Goal: Information Seeking & Learning: Learn about a topic

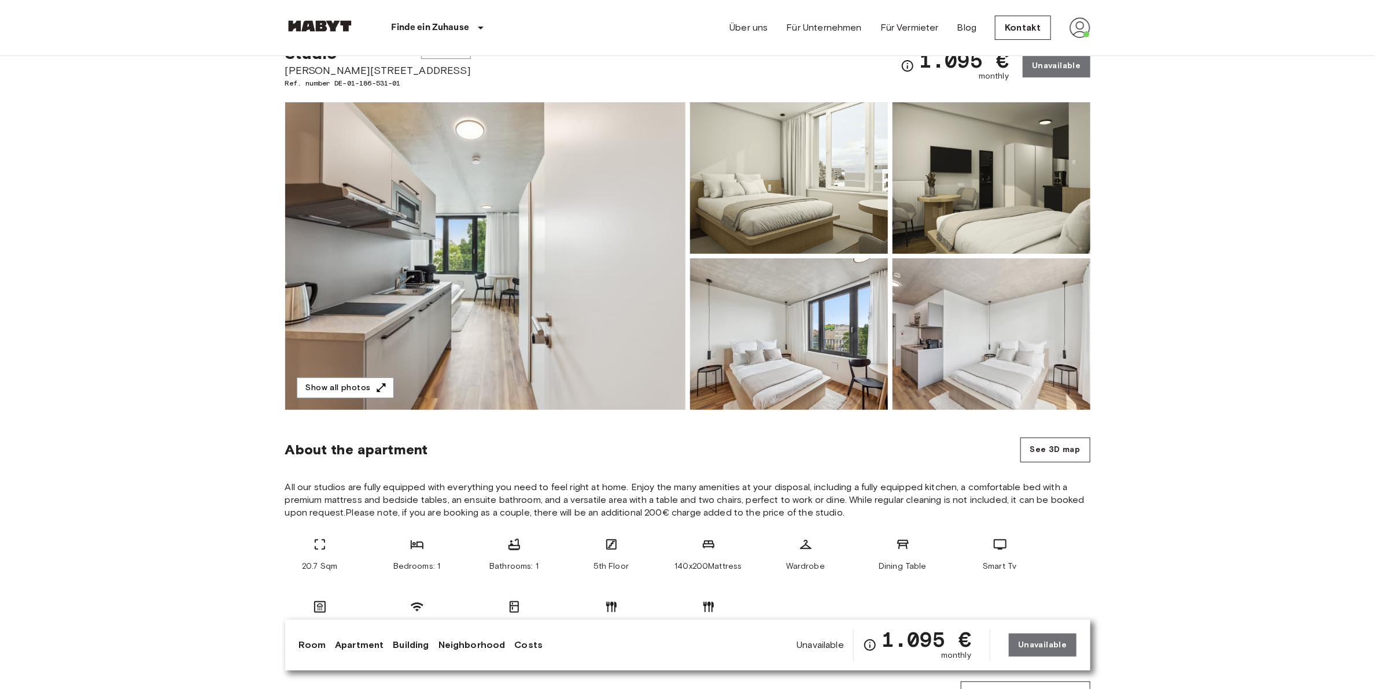
scroll to position [50, 0]
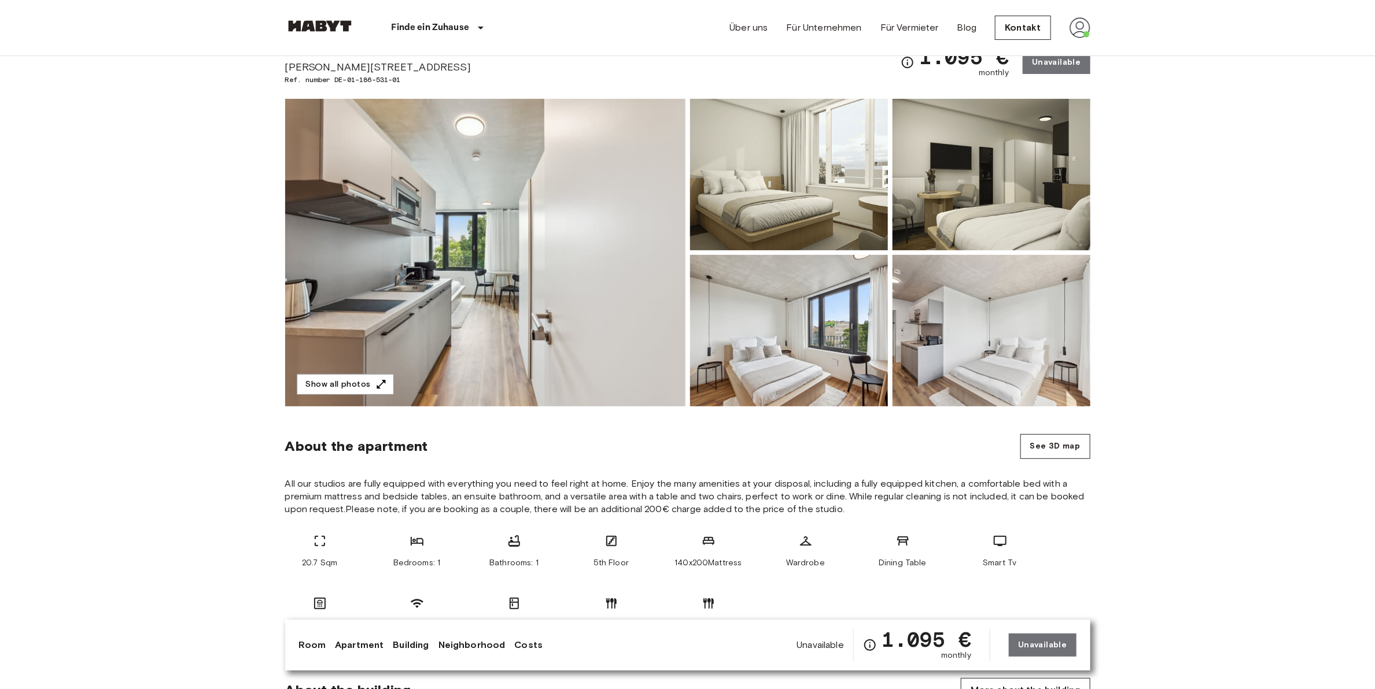
drag, startPoint x: 322, startPoint y: 558, endPoint x: 357, endPoint y: 558, distance: 35.3
click at [358, 558] on div "20.7 Sqm Bedrooms: 1 Bathrooms: 1 5th Floor 140x200Mattress Wardrobe Dining Tab…" at bounding box center [687, 582] width 805 height 97
click at [357, 558] on div "20.7 Sqm Bedrooms: 1 Bathrooms: 1 5th Floor 140x200Mattress Wardrobe Dining Tab…" at bounding box center [687, 582] width 805 height 97
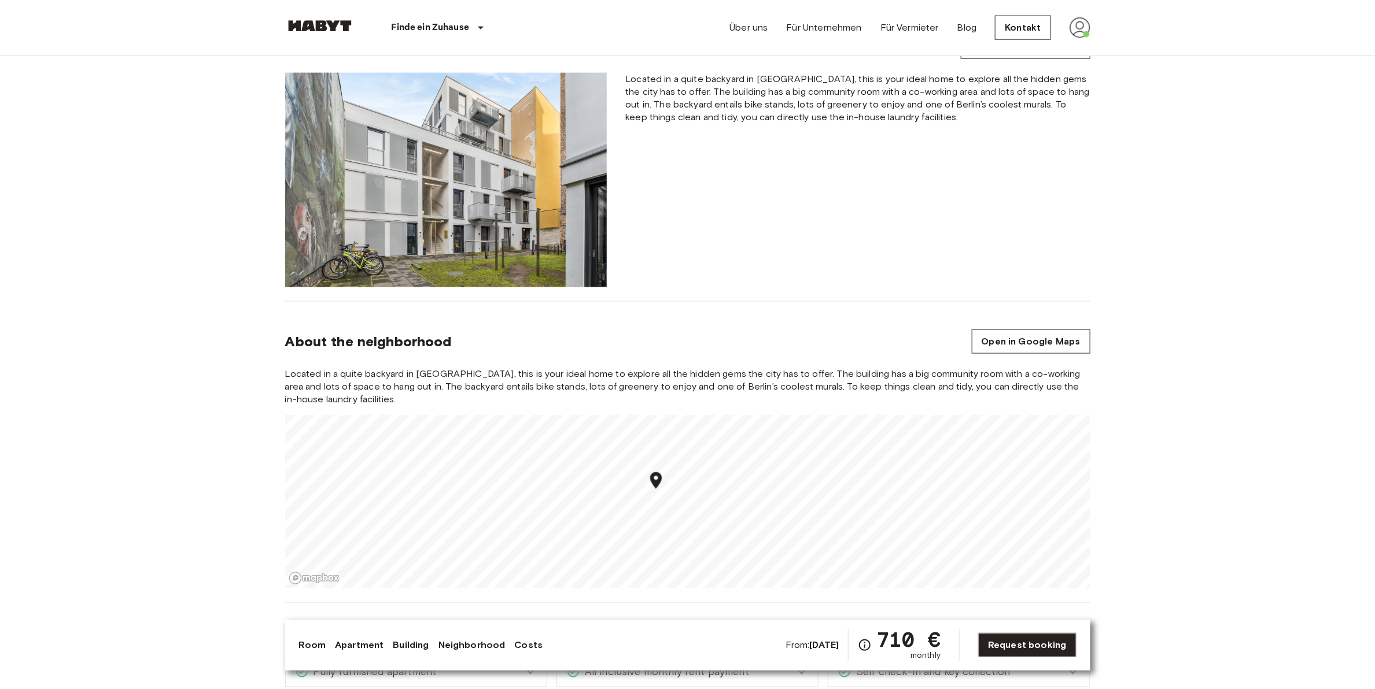
scroll to position [929, 0]
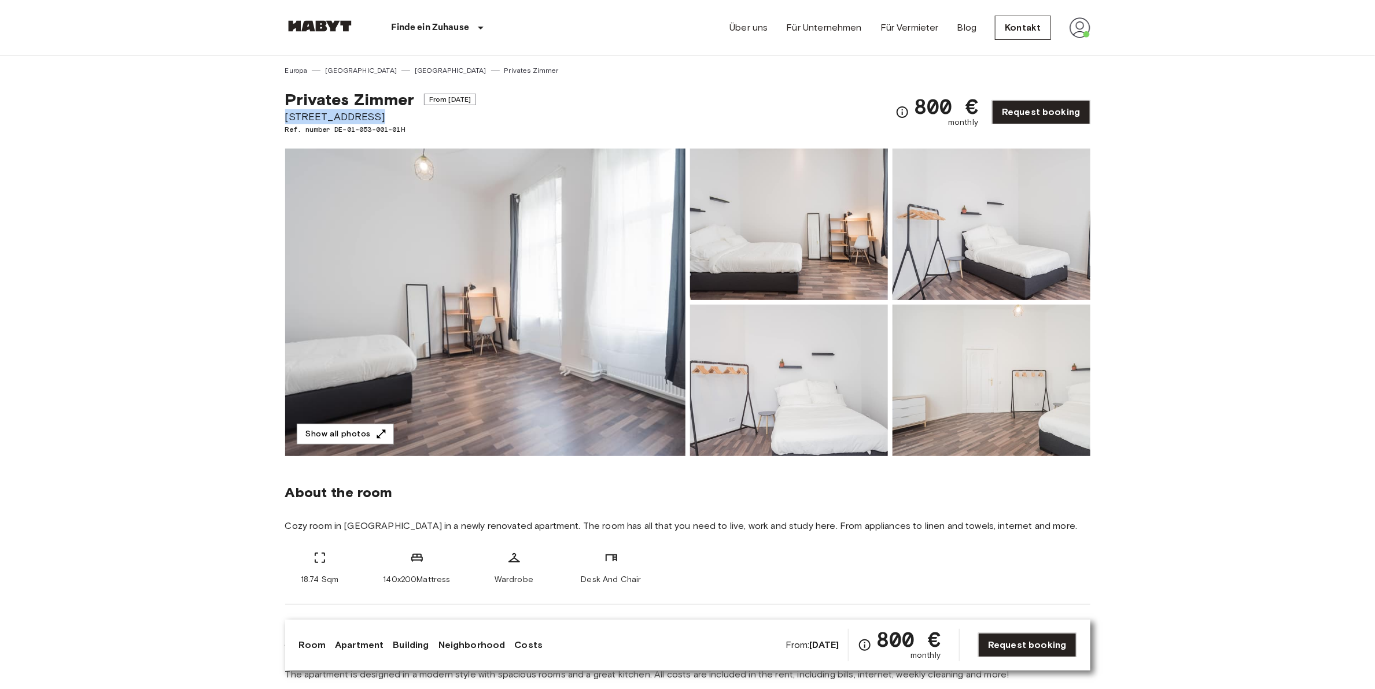
drag, startPoint x: 374, startPoint y: 120, endPoint x: 285, endPoint y: 120, distance: 89.6
click at [285, 120] on span "Meraner Straße 6" at bounding box center [380, 116] width 191 height 15
copy span "Meraner Straße 6"
